Goal: Information Seeking & Learning: Learn about a topic

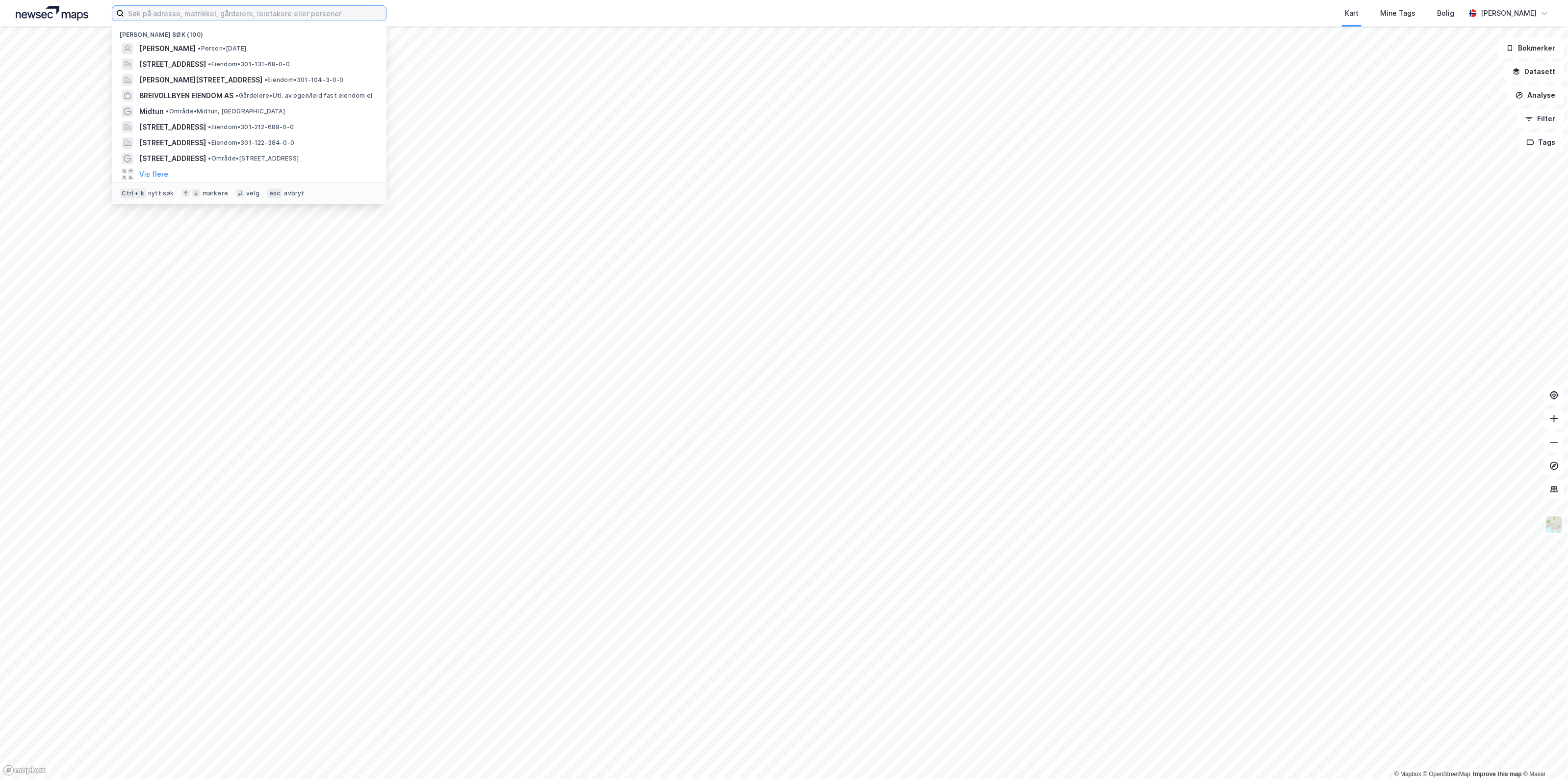
click at [302, 17] on input at bounding box center [255, 14] width 262 height 14
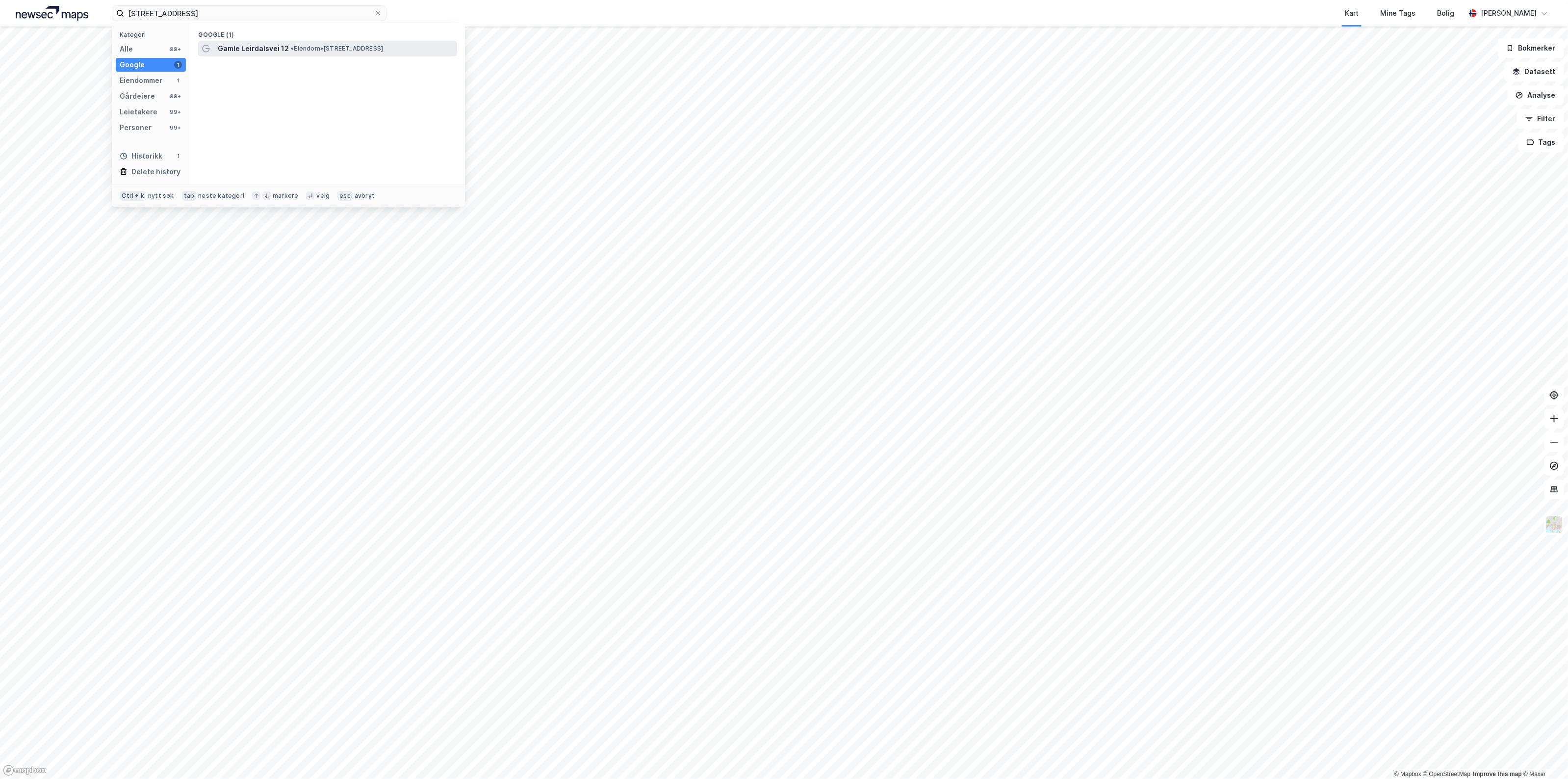
click at [248, 47] on span "Gamle Leirdalsvei 12" at bounding box center [253, 48] width 71 height 12
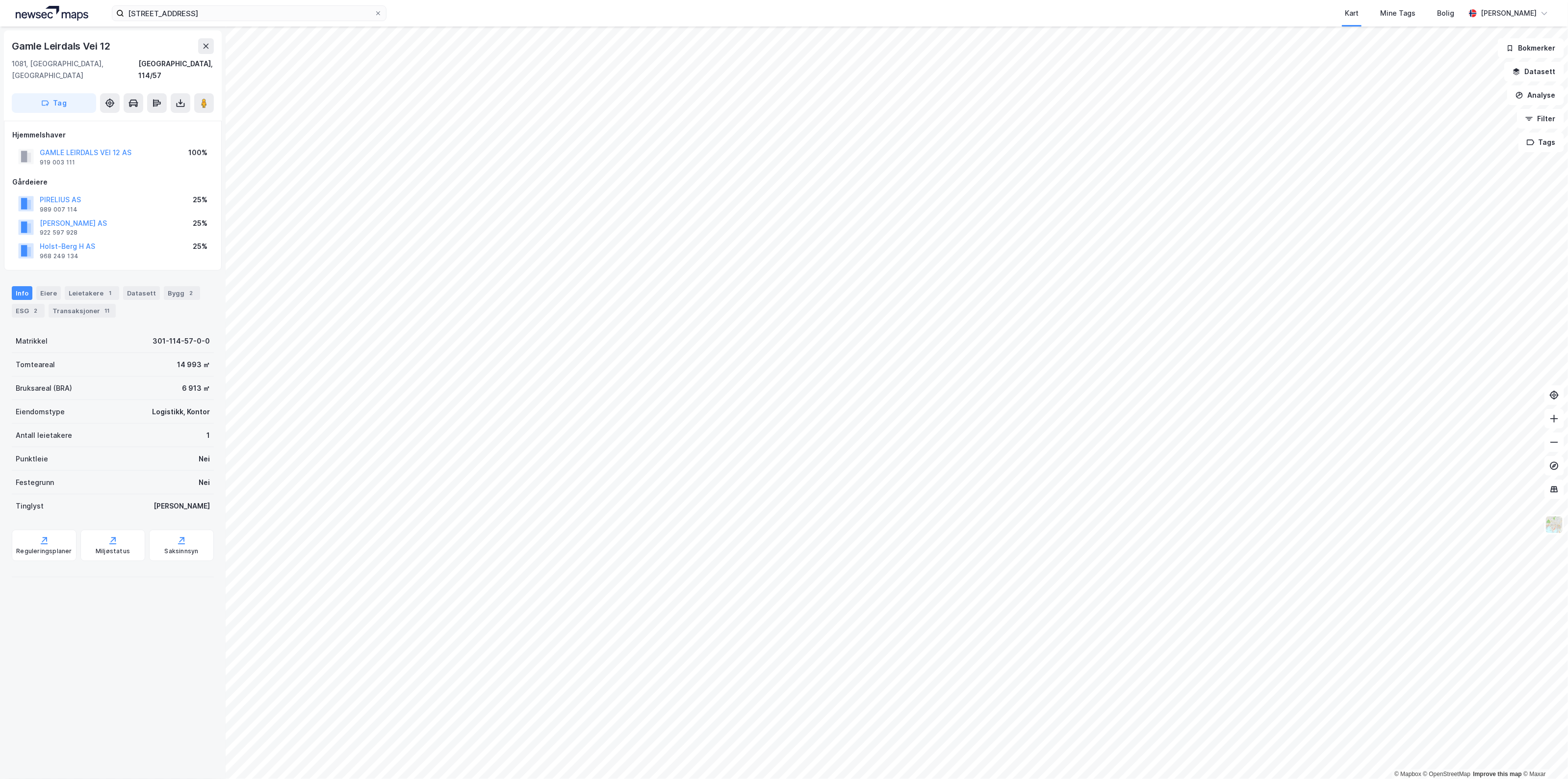
click at [111, 147] on div "GAMLE LEIRDALS VEI 12 AS" at bounding box center [86, 153] width 92 height 12
click at [0, 0] on button "GAMLE LEIRDALS VEI 12 AS" at bounding box center [0, 0] width 0 height 0
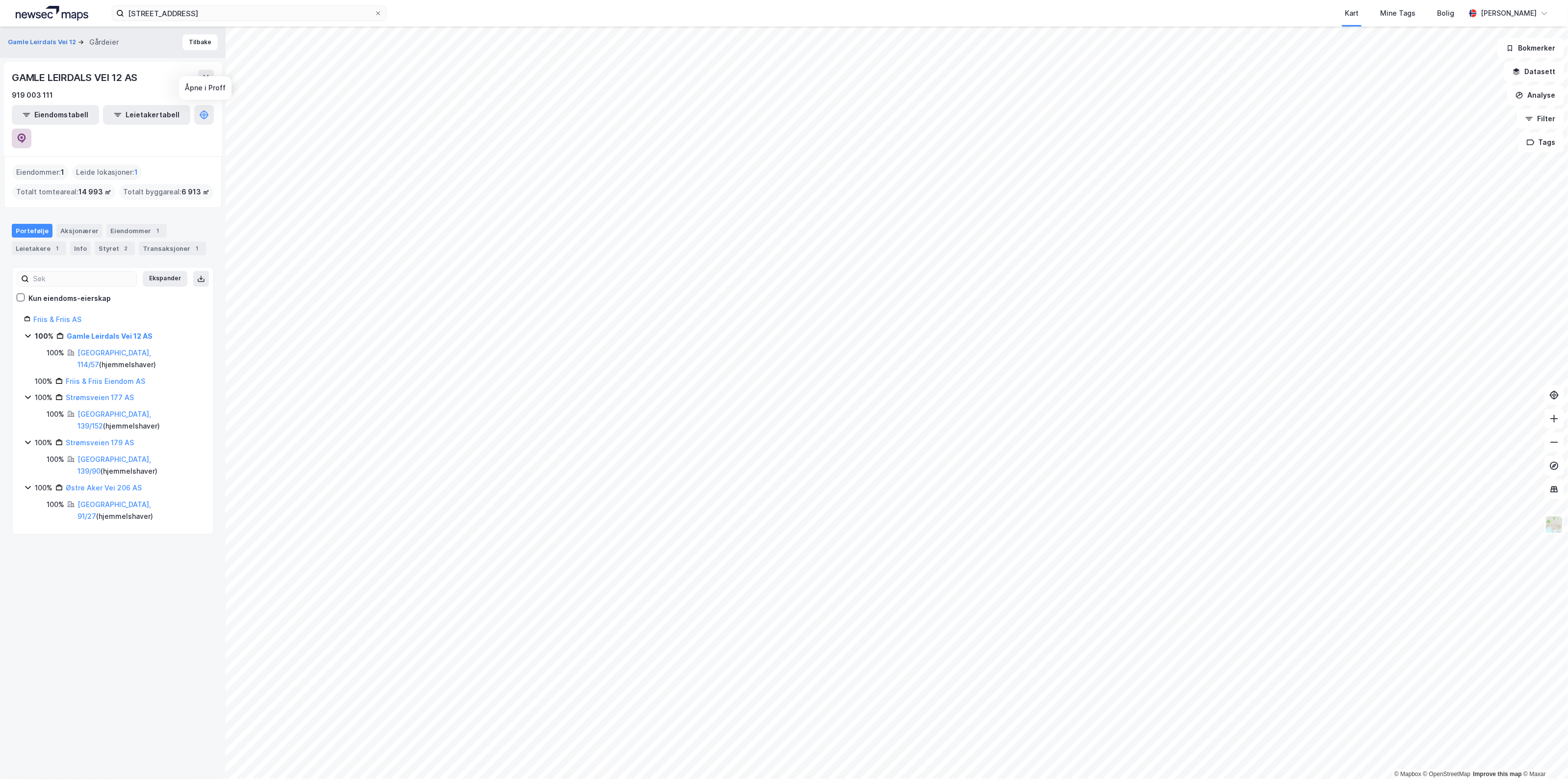
click at [32, 128] on button at bounding box center [22, 138] width 20 height 20
drag, startPoint x: 290, startPoint y: 14, endPoint x: 24, endPoint y: 6, distance: 266.1
click at [24, 6] on div "Gamle Leirdals vei 12 Kategori Alle 99+ Google 1 Eiendommer 1 Gårdeiere 99+ Lei…" at bounding box center [784, 13] width 1568 height 26
click at [283, 41] on div "[STREET_ADDRESS] • Eiendom • [STREET_ADDRESS]" at bounding box center [327, 48] width 259 height 15
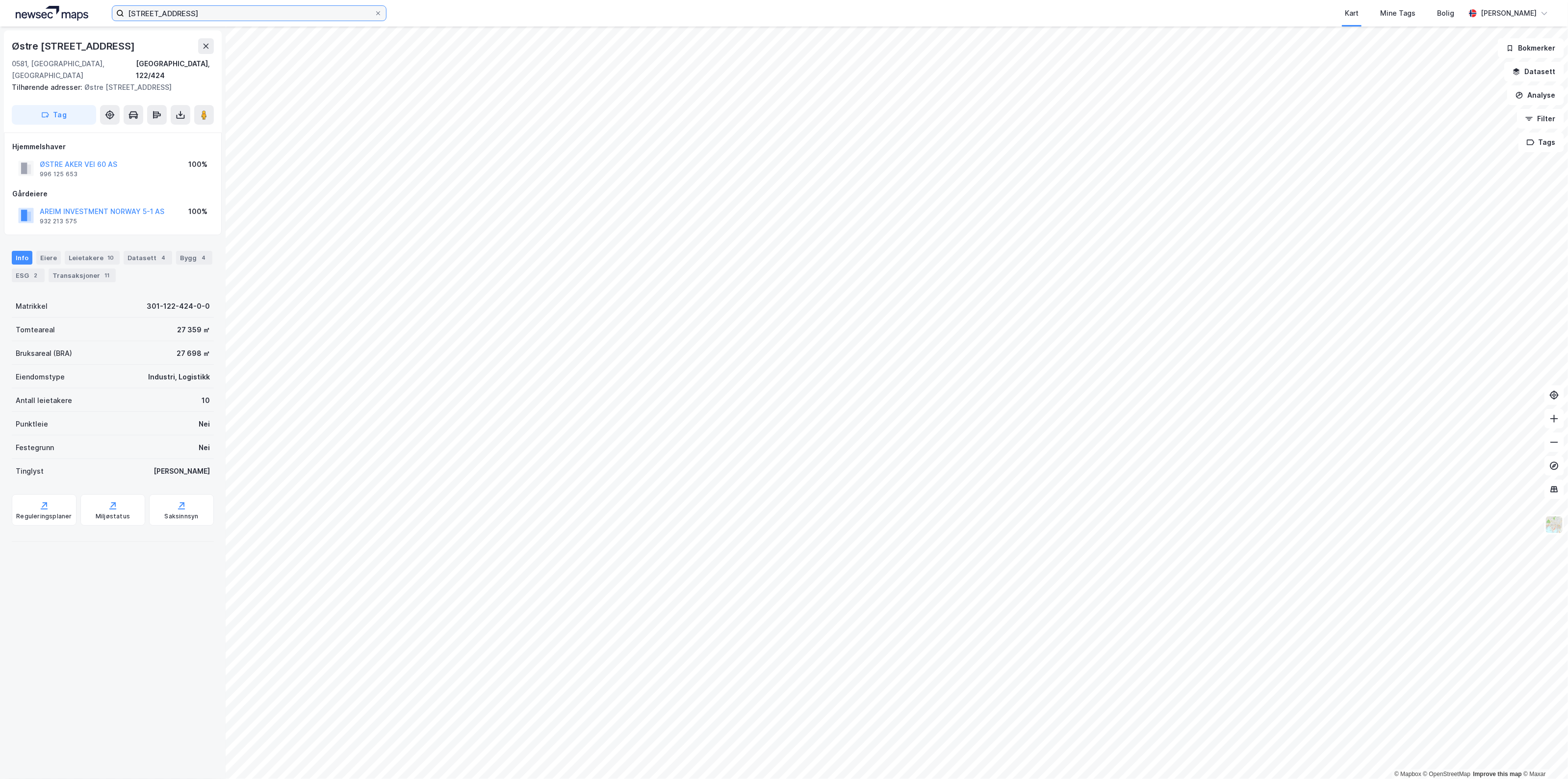
click at [195, 8] on input "[STREET_ADDRESS]" at bounding box center [249, 14] width 250 height 14
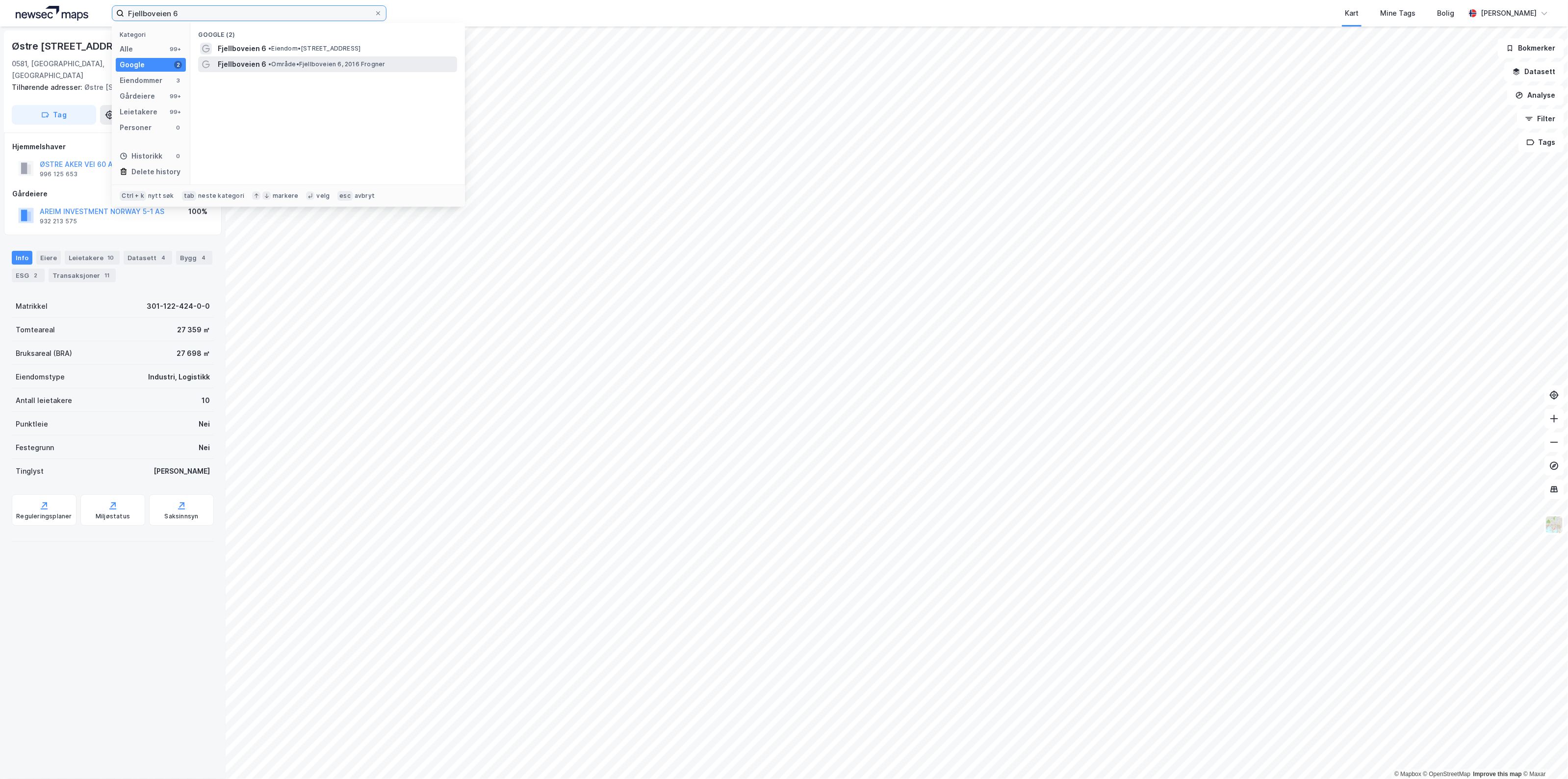
type input "Fjellboveien 6"
click at [263, 67] on span "Fjellboveien 6" at bounding box center [242, 64] width 49 height 12
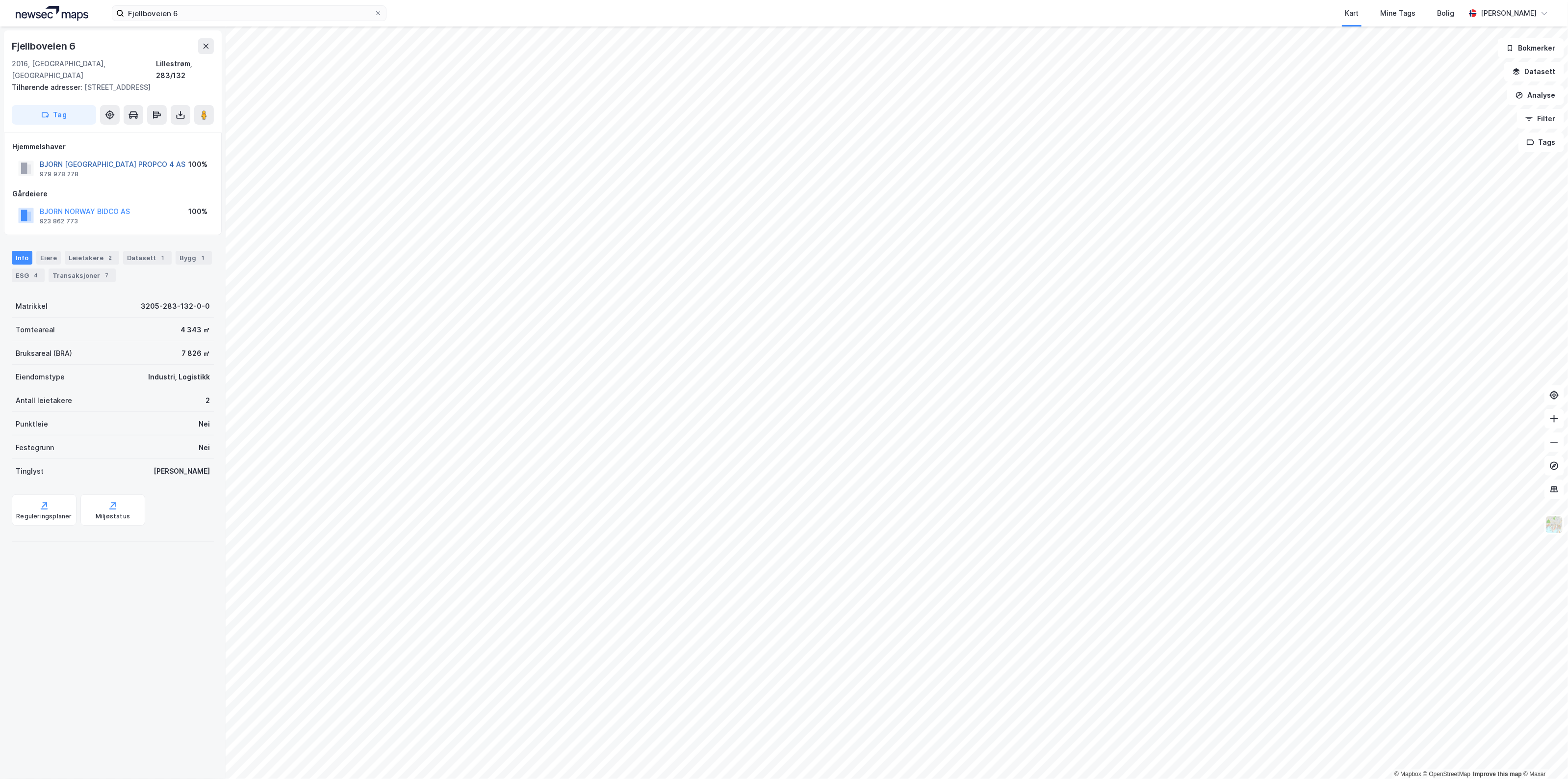
click at [0, 0] on button "BJORN [GEOGRAPHIC_DATA] PROPCO 4 AS" at bounding box center [0, 0] width 0 height 0
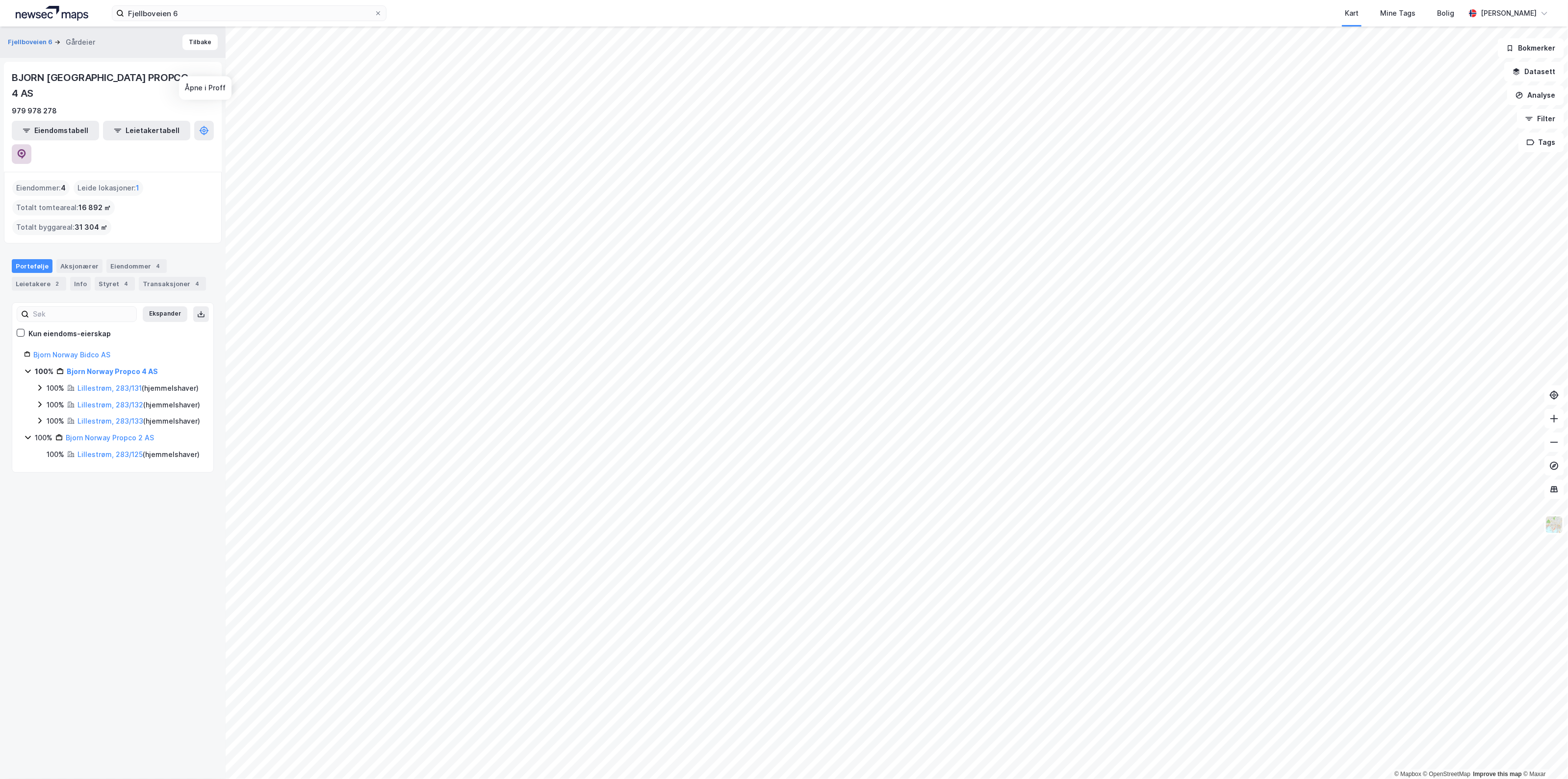
click at [26, 149] on icon at bounding box center [21, 153] width 10 height 10
